Goal: Information Seeking & Learning: Learn about a topic

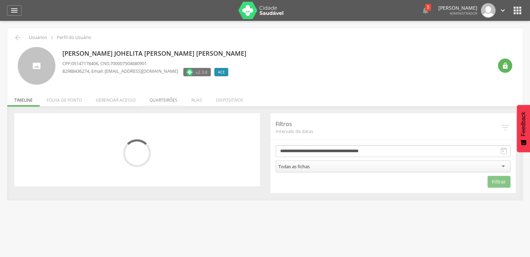
click at [160, 101] on li "Quarteirões" at bounding box center [164, 98] width 42 height 16
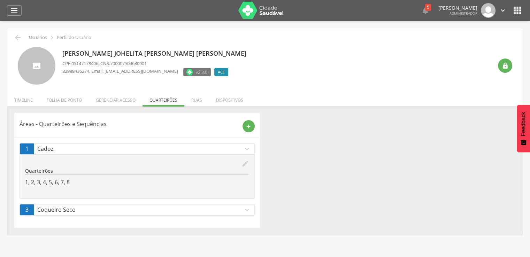
click at [64, 177] on div "Quarteirões 1, 2, 3, 4, 5, 6, 7, 8" at bounding box center [137, 177] width 224 height 19
click at [64, 179] on p "1, 2, 3, 4, 5, 6, 7, 8" at bounding box center [137, 183] width 224 height 8
click at [66, 182] on p "1, 2, 3, 4, 5, 6, 7, 8" at bounding box center [137, 183] width 224 height 8
click at [118, 98] on li "Gerenciar acesso" at bounding box center [116, 98] width 54 height 16
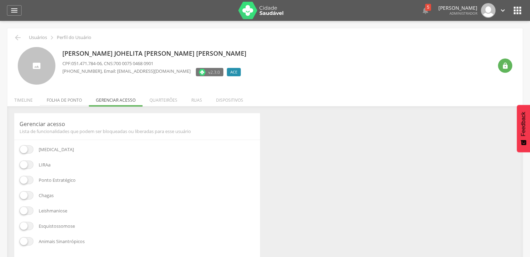
click at [61, 97] on li "Folha de ponto" at bounding box center [64, 98] width 49 height 16
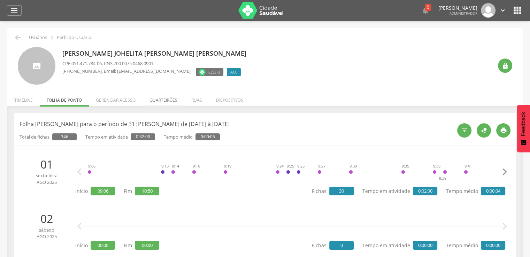
click at [183, 100] on li "Quarteirões" at bounding box center [164, 98] width 42 height 16
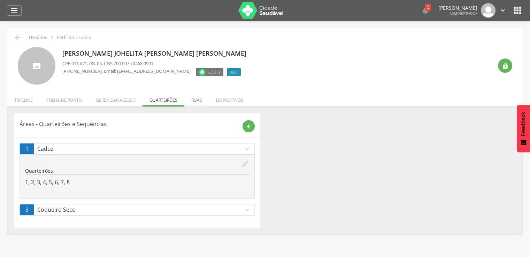
click at [198, 104] on li "Ruas" at bounding box center [196, 98] width 25 height 16
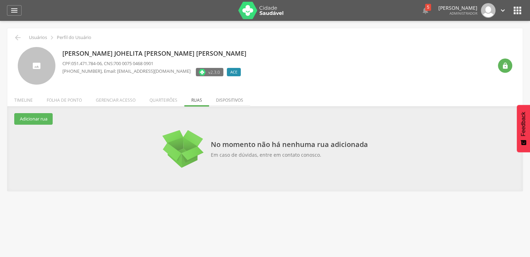
click at [230, 98] on li "Dispositivos" at bounding box center [229, 98] width 41 height 16
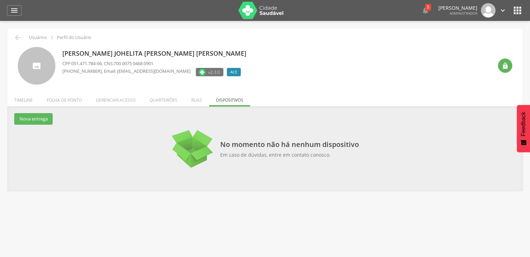
click at [22, 99] on li "Timeline" at bounding box center [23, 98] width 32 height 16
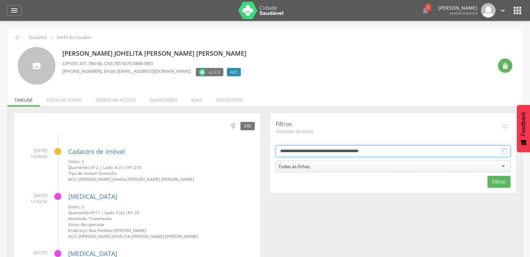
click at [304, 146] on input "**********" at bounding box center [393, 151] width 235 height 12
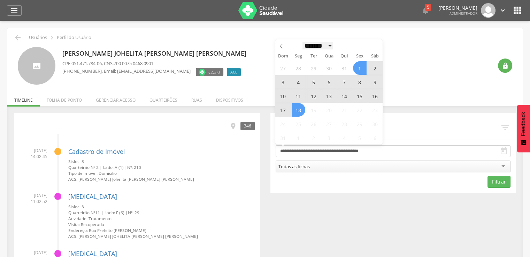
click at [319, 46] on select "******* ********* ***** ***** **** ***** ***** ******" at bounding box center [318, 45] width 31 height 7
select select "*"
click at [303, 42] on select "******* ********* ***** ***** **** ***** ***** ******" at bounding box center [318, 45] width 31 height 7
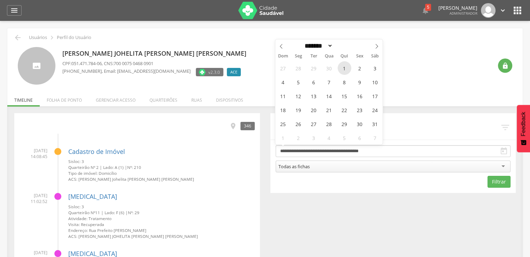
click at [347, 70] on span "1" at bounding box center [345, 68] width 14 height 14
type input "**********"
click at [314, 45] on select "******* ********* ***** ***** **** ***** ***** ******" at bounding box center [318, 45] width 31 height 7
select select "*"
click at [303, 42] on select "******* ********* ***** ***** **** ***** ***** ******" at bounding box center [318, 45] width 31 height 7
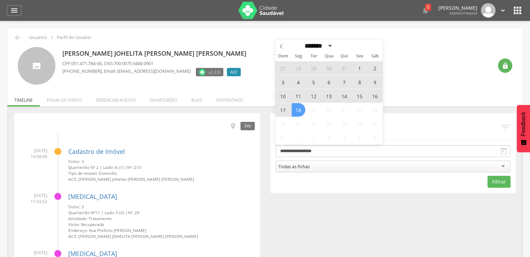
click at [300, 105] on span "18" at bounding box center [299, 110] width 14 height 14
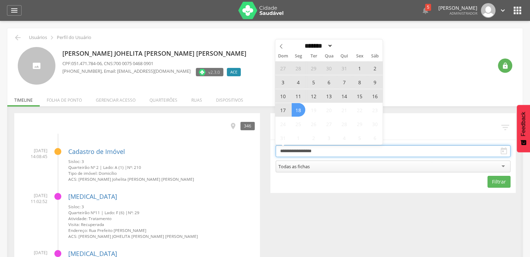
type input "**********"
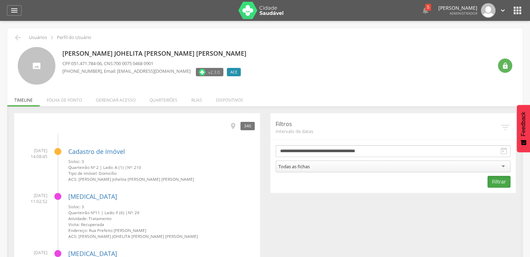
click at [496, 181] on button "Filtrar" at bounding box center [499, 182] width 23 height 12
click at [160, 102] on li "Quarteirões" at bounding box center [164, 98] width 42 height 16
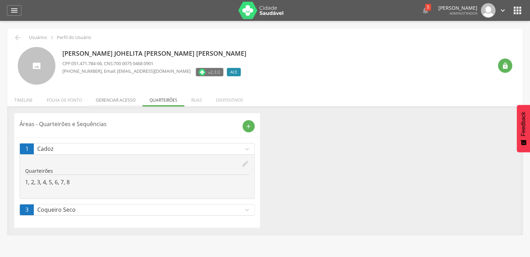
click at [105, 97] on li "Gerenciar acesso" at bounding box center [116, 98] width 54 height 16
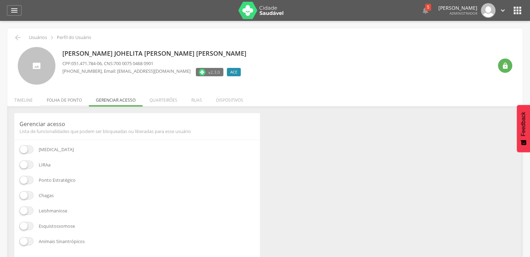
click at [73, 101] on li "Folha de ponto" at bounding box center [64, 98] width 49 height 16
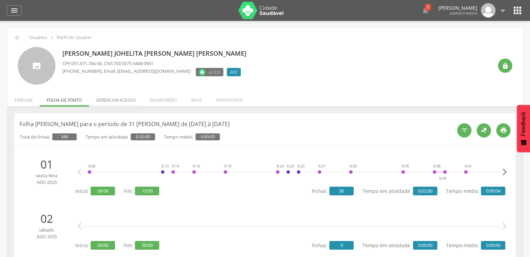
click at [101, 99] on li "Gerenciar acesso" at bounding box center [116, 98] width 54 height 16
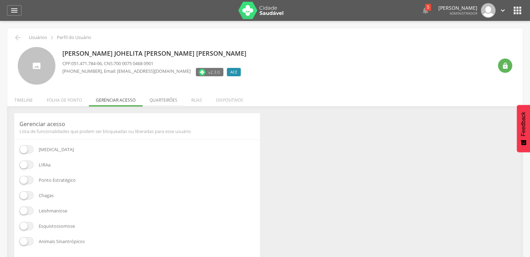
click at [159, 103] on li "Quarteirões" at bounding box center [164, 98] width 42 height 16
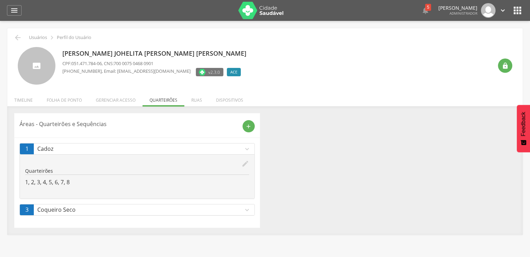
click at [246, 207] on icon "expand_more" at bounding box center [247, 210] width 8 height 8
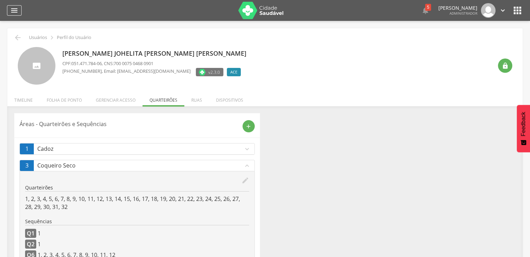
click at [19, 14] on div "" at bounding box center [14, 10] width 15 height 10
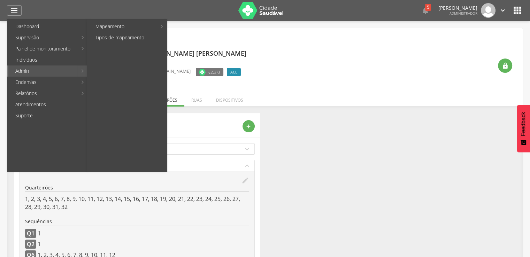
click at [37, 66] on link "Admin" at bounding box center [42, 71] width 69 height 11
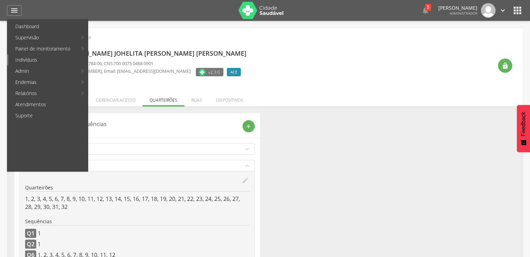
click at [32, 59] on link "Indivíduos" at bounding box center [47, 59] width 79 height 11
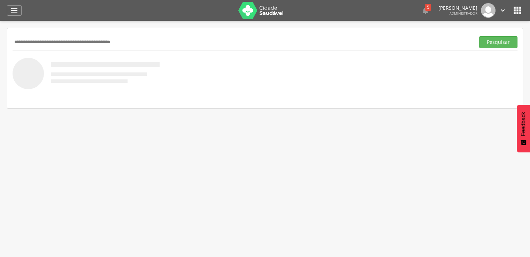
click at [41, 45] on input "text" at bounding box center [243, 42] width 460 height 12
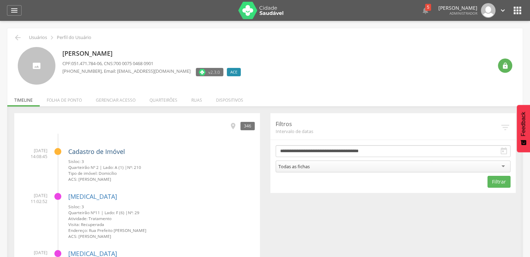
click at [94, 151] on link "Cadastro de Imóvel" at bounding box center [96, 151] width 57 height 8
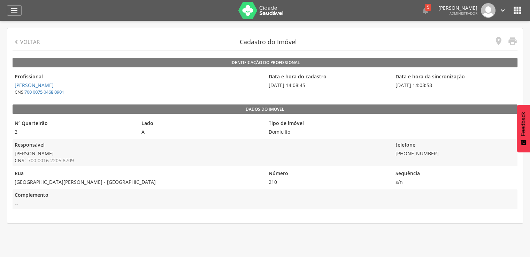
click at [26, 41] on p "Voltar" at bounding box center [30, 41] width 20 height 7
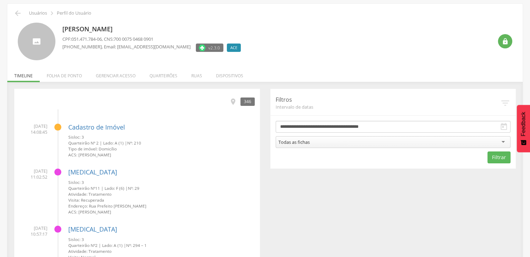
scroll to position [35, 0]
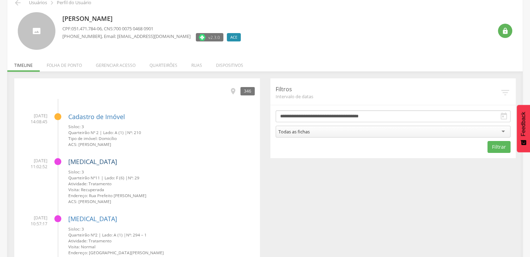
click at [84, 163] on link "[MEDICAL_DATA]" at bounding box center [92, 162] width 49 height 8
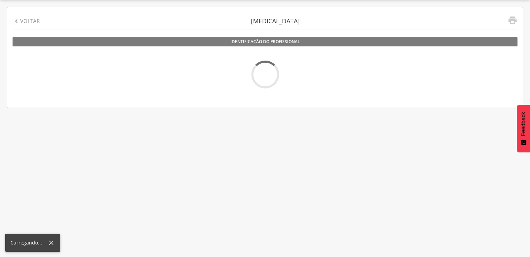
scroll to position [21, 0]
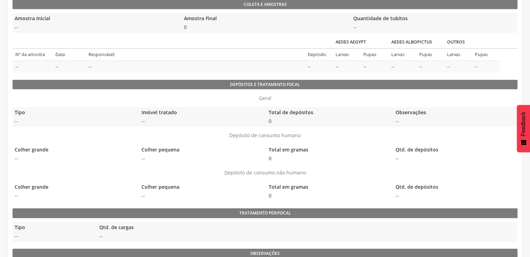
scroll to position [328, 0]
